Goal: Transaction & Acquisition: Book appointment/travel/reservation

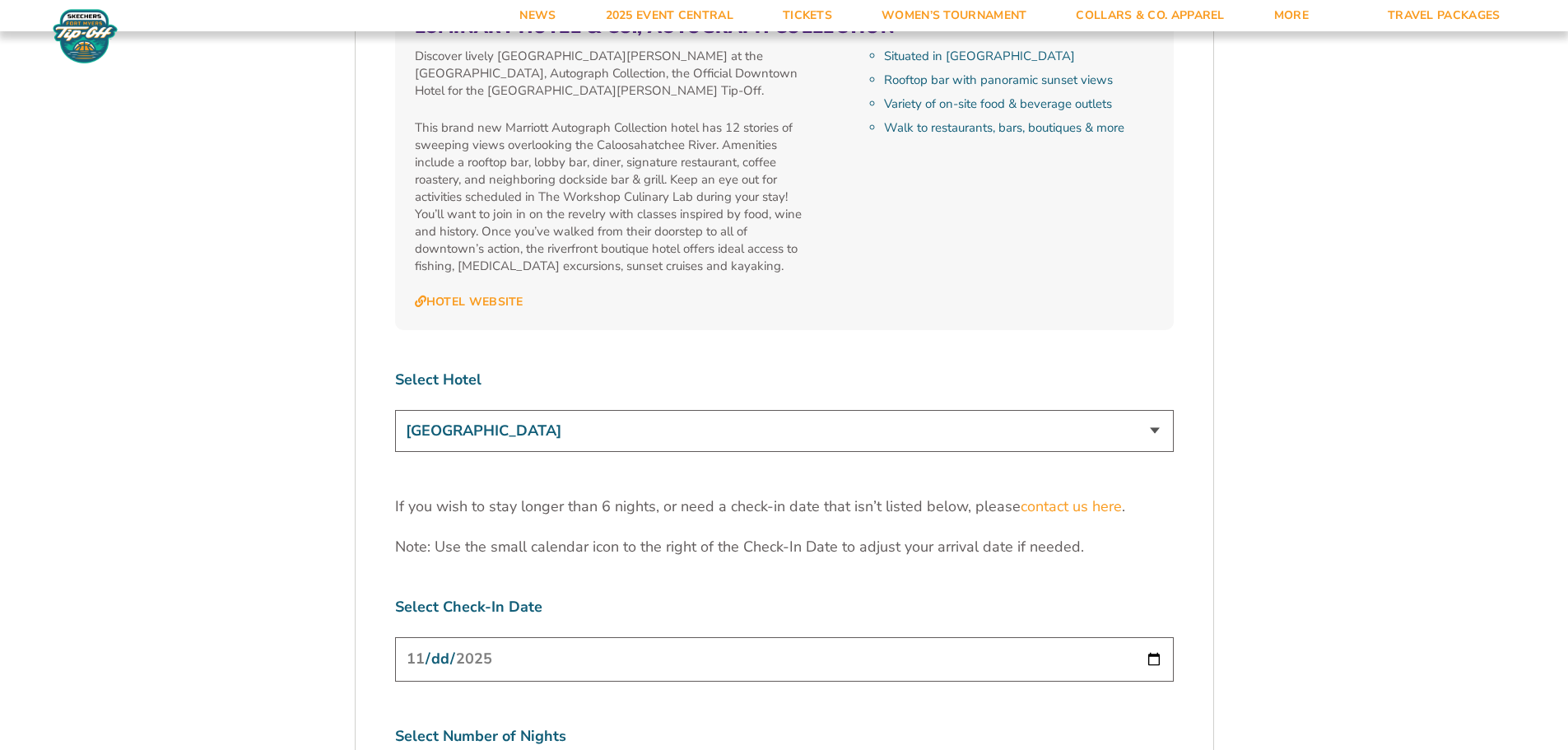
scroll to position [5183, 0]
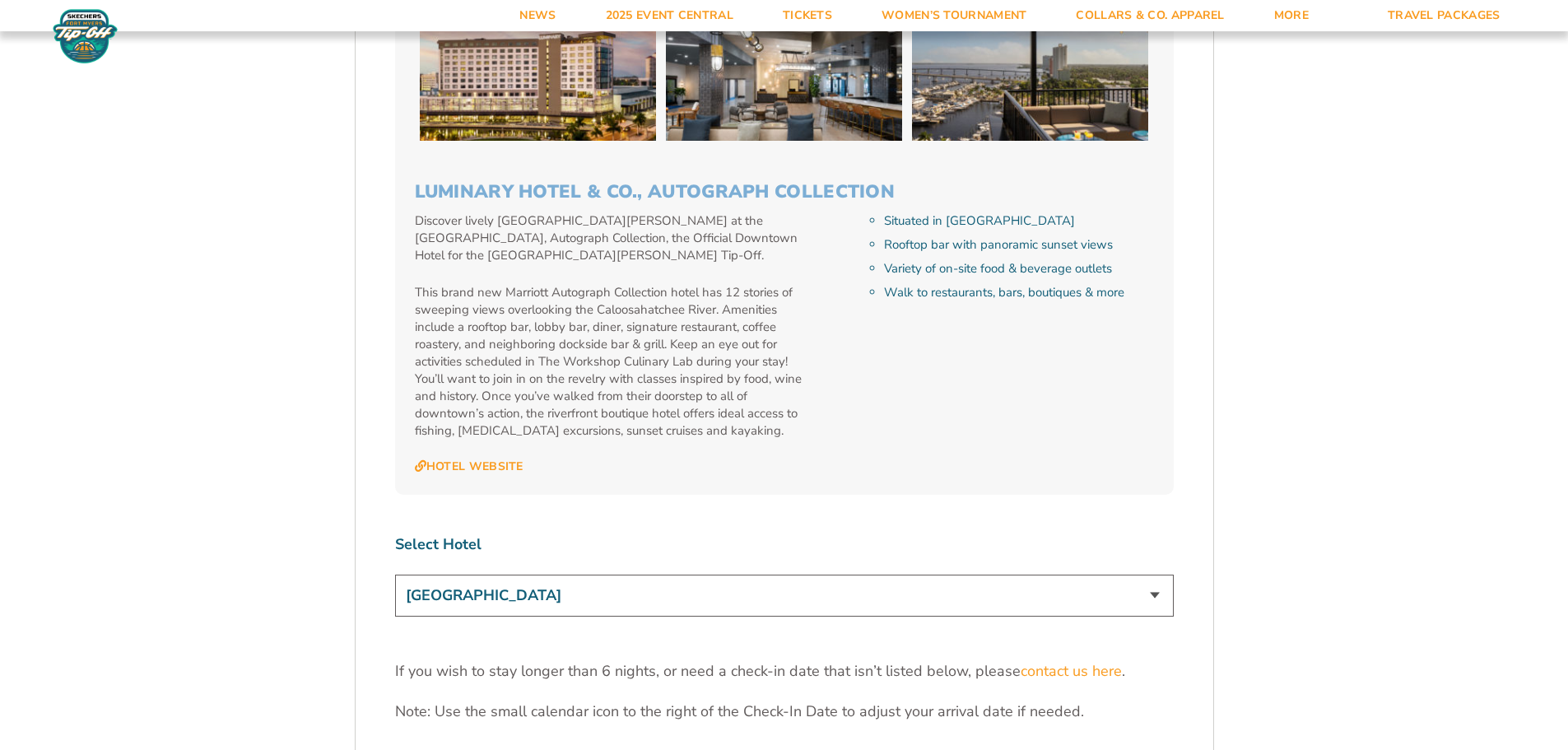
scroll to position [5019, 0]
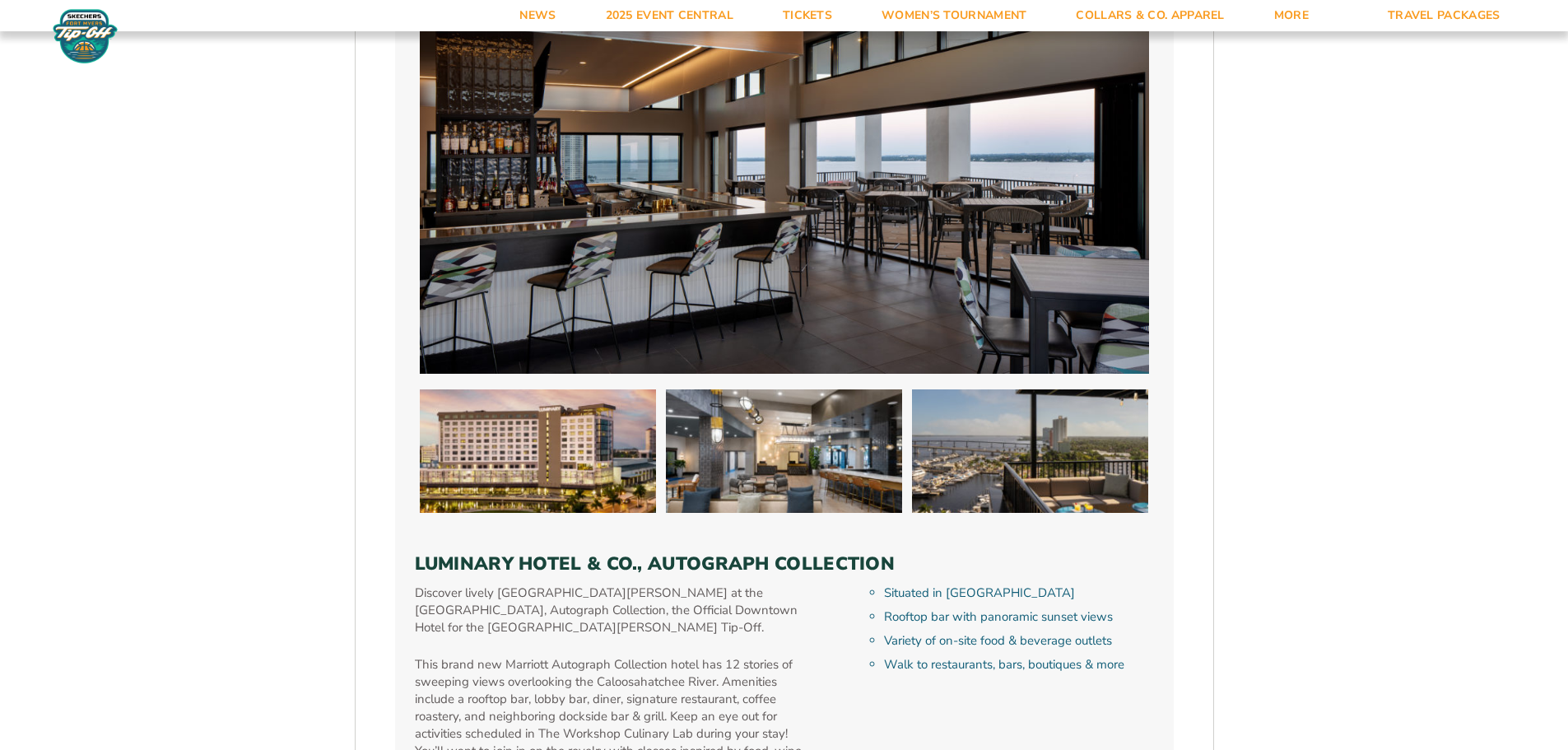
scroll to position [4525, 0]
